Goal: Information Seeking & Learning: Learn about a topic

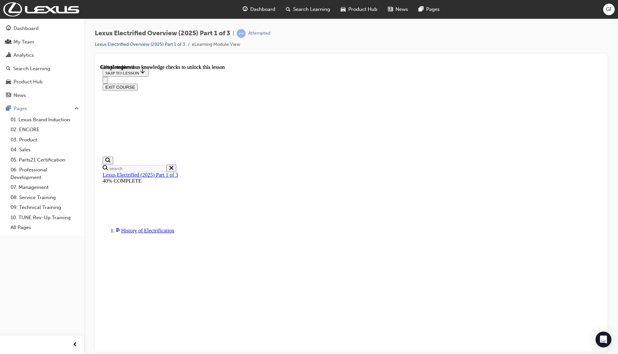
scroll to position [287, 0]
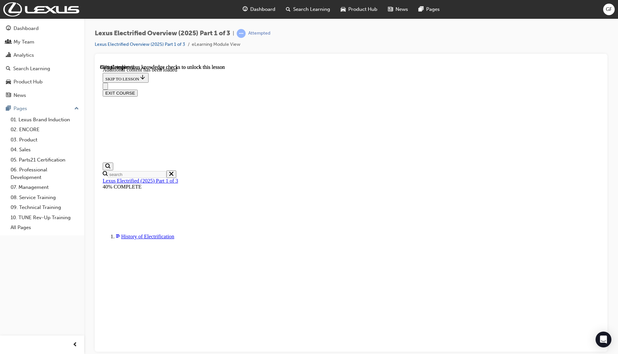
scroll to position [498, 0]
radio input "true"
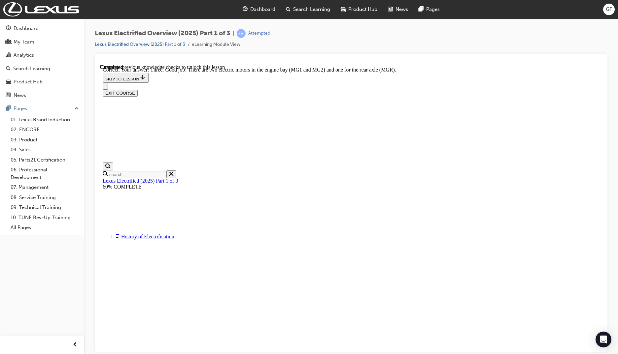
scroll to position [575, 0]
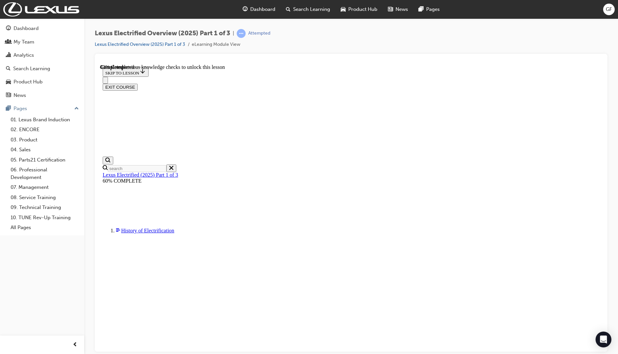
scroll to position [254, 0]
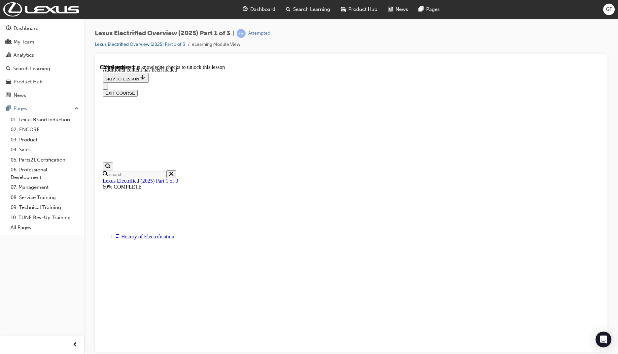
scroll to position [498, 0]
radio input "true"
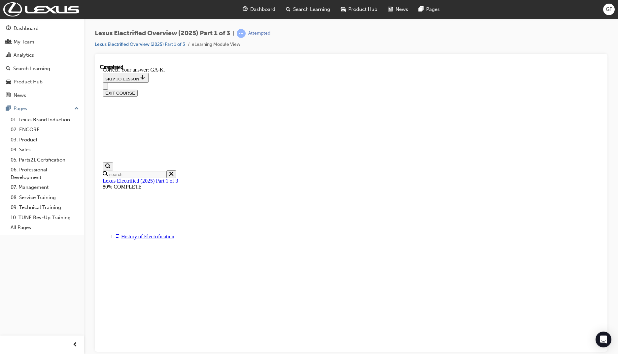
scroll to position [548, 0]
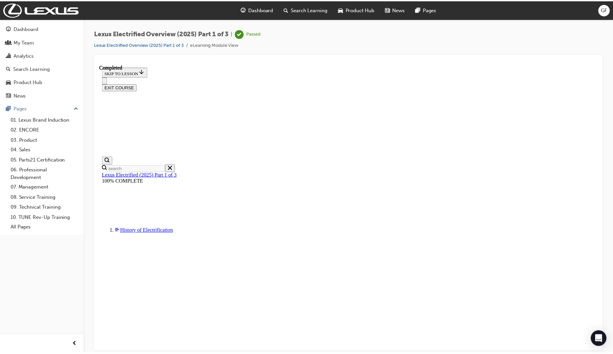
scroll to position [185, 0]
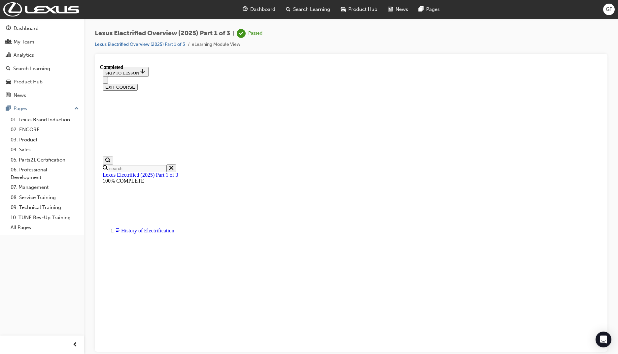
click at [138, 84] on button "EXIT COURSE" at bounding box center [120, 87] width 35 height 7
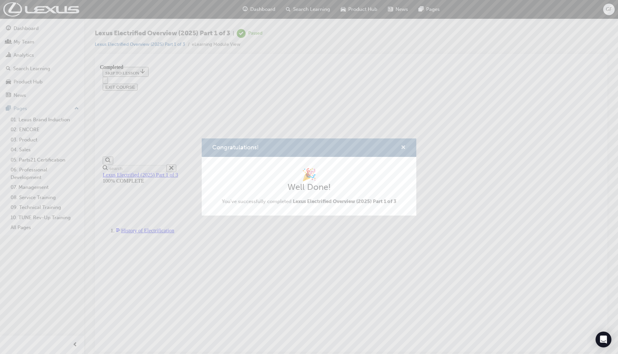
click at [402, 147] on span "cross-icon" at bounding box center [403, 148] width 5 height 6
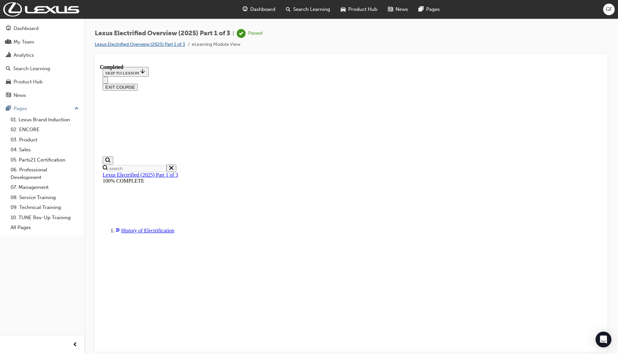
click at [176, 45] on link "Lexus Electrified Overview (2025) Part 1 of 3" at bounding box center [140, 45] width 90 height 6
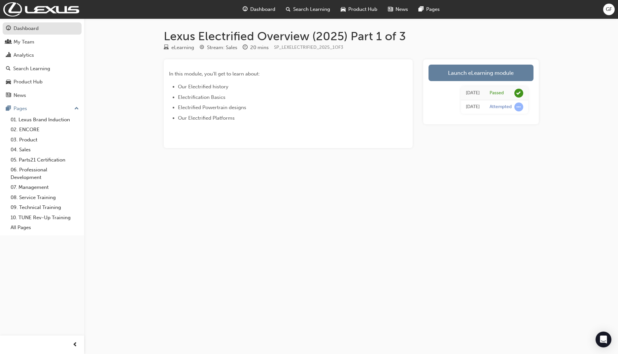
click at [32, 28] on div "Dashboard" at bounding box center [26, 29] width 25 height 8
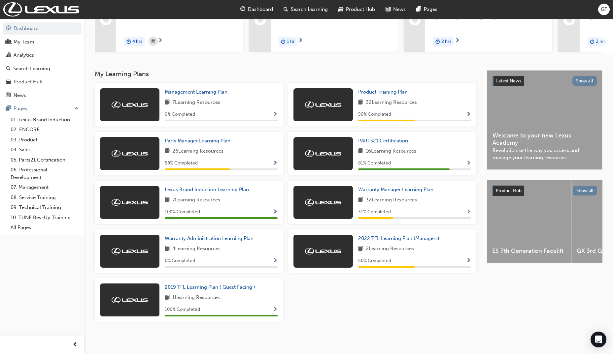
scroll to position [93, 0]
click at [27, 140] on link "03. Product" at bounding box center [45, 140] width 74 height 10
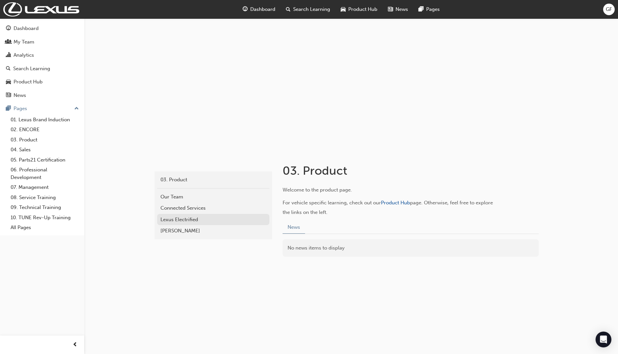
click at [178, 219] on div "Lexus Electrified" at bounding box center [213, 220] width 106 height 8
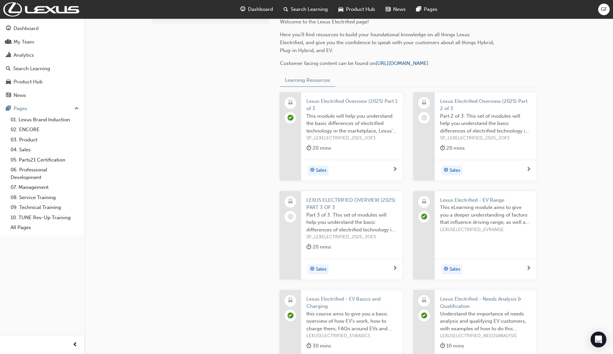
scroll to position [165, 0]
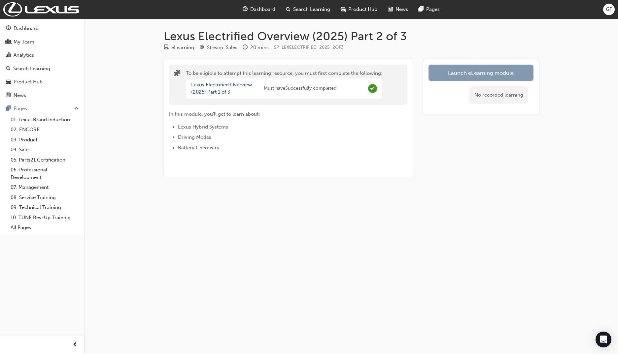
click at [469, 75] on button "Launch eLearning module" at bounding box center [480, 73] width 105 height 17
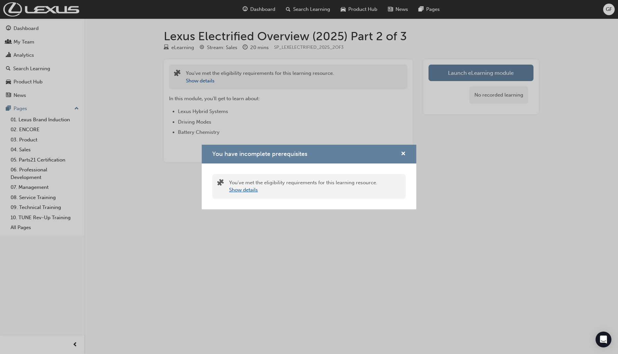
click at [243, 192] on button "Show details" at bounding box center [243, 190] width 29 height 8
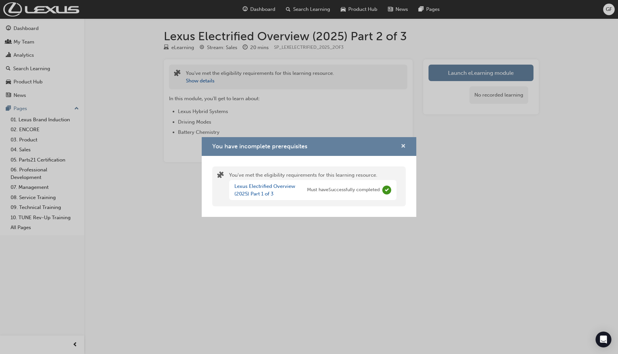
click at [403, 145] on span "cross-icon" at bounding box center [403, 147] width 5 height 6
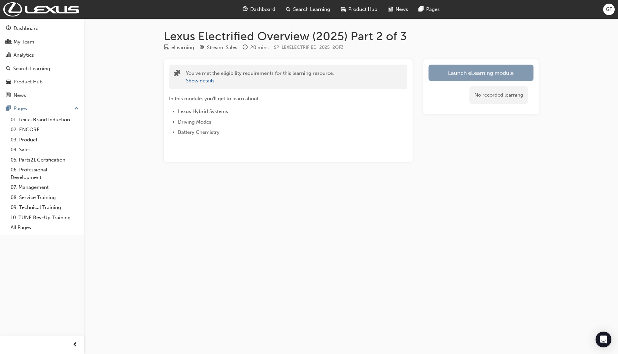
click at [479, 74] on button "Launch eLearning module" at bounding box center [480, 73] width 105 height 17
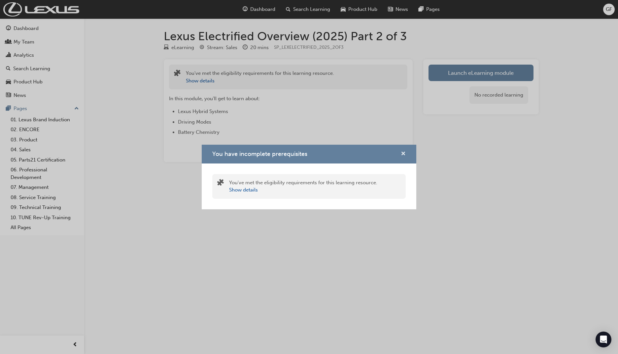
click at [403, 152] on span "cross-icon" at bounding box center [403, 155] width 5 height 6
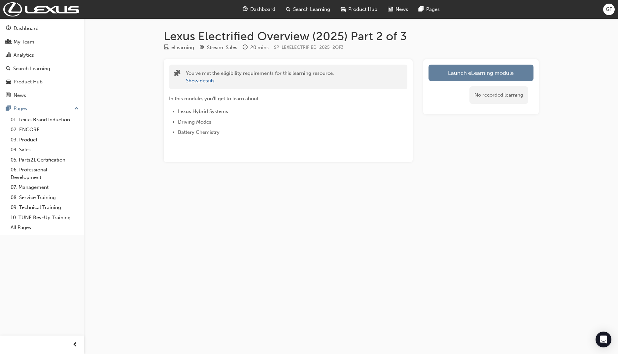
click at [202, 81] on button "Show details" at bounding box center [200, 81] width 29 height 8
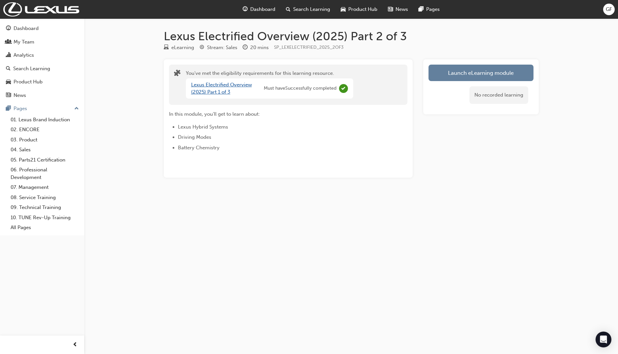
click at [205, 86] on link "Lexus Electrified Overview (2025) Part 1 of 3" at bounding box center [221, 89] width 61 height 14
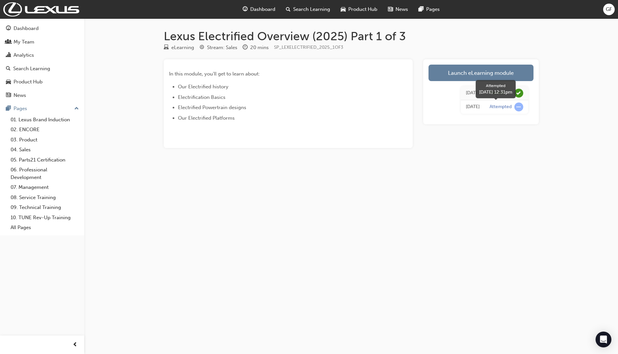
click at [517, 107] on span "learningRecordVerb_ATTEMPT-icon" at bounding box center [518, 107] width 9 height 9
click at [475, 108] on div "[DATE]" at bounding box center [473, 107] width 14 height 8
click at [470, 76] on link "Launch eLearning module" at bounding box center [480, 73] width 105 height 17
